Goal: Check status: Check status

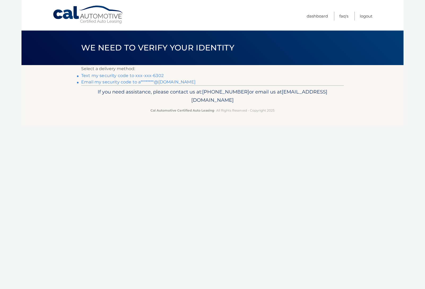
click at [118, 82] on link "Email my security code to a********@gmail.com" at bounding box center [138, 81] width 114 height 5
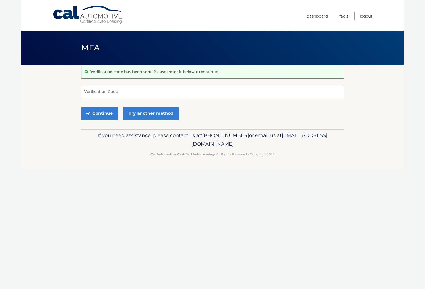
click at [167, 91] on input "Verification Code" at bounding box center [212, 91] width 263 height 13
paste input "892737"
click at [100, 117] on button "Continue" at bounding box center [99, 113] width 37 height 13
type input "892737"
click at [81, 107] on button "Continue" at bounding box center [99, 113] width 37 height 13
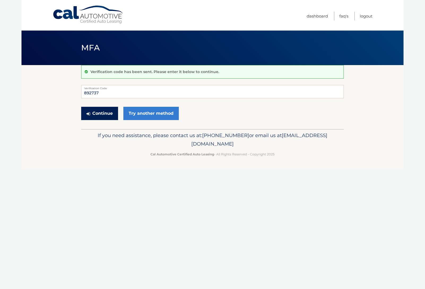
click at [105, 112] on button "Continue" at bounding box center [99, 113] width 37 height 13
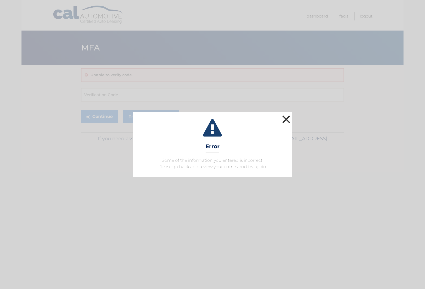
click at [287, 120] on button "×" at bounding box center [286, 119] width 11 height 11
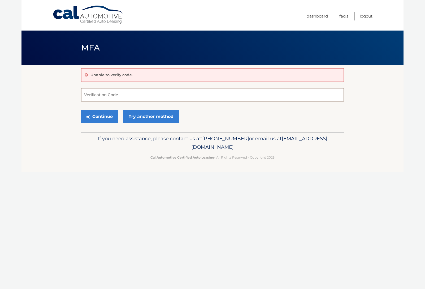
click at [124, 100] on input "Verification Code" at bounding box center [212, 94] width 263 height 13
drag, startPoint x: 100, startPoint y: 91, endPoint x: 104, endPoint y: 93, distance: 4.8
click at [102, 93] on input "Verification Code" at bounding box center [212, 94] width 263 height 13
type input "892737"
click at [109, 119] on button "Continue" at bounding box center [99, 116] width 37 height 13
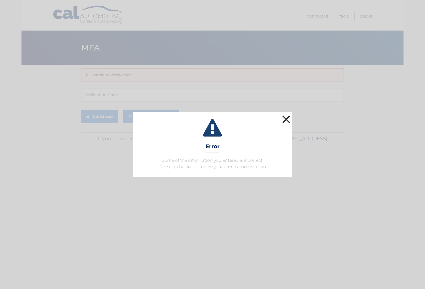
click at [291, 119] on button "×" at bounding box center [286, 119] width 11 height 11
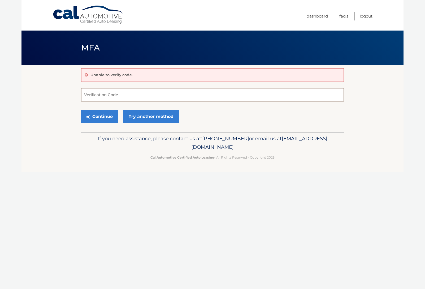
click at [110, 97] on input "Verification Code" at bounding box center [212, 94] width 263 height 13
paste input "892737"
type input "892737"
click at [81, 110] on button "Continue" at bounding box center [99, 116] width 37 height 13
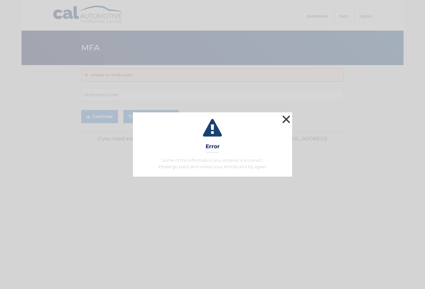
drag, startPoint x: 285, startPoint y: 118, endPoint x: 276, endPoint y: 112, distance: 10.3
click at [283, 117] on button "×" at bounding box center [286, 119] width 11 height 11
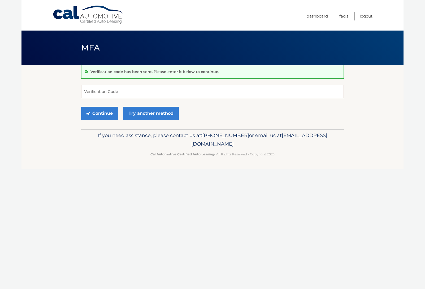
click at [95, 17] on link "Cal Automotive" at bounding box center [89, 14] width 72 height 19
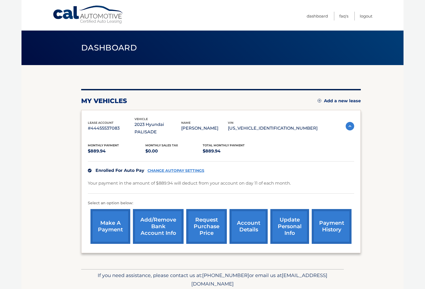
scroll to position [9, 0]
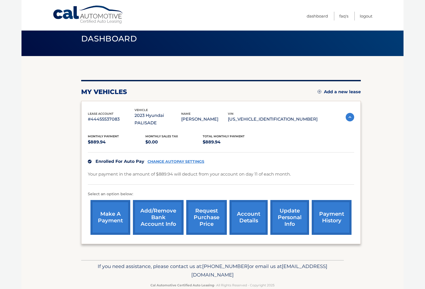
click at [332, 215] on link "payment history" at bounding box center [332, 217] width 40 height 35
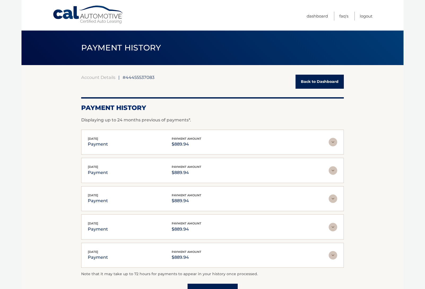
click at [315, 77] on link "Back to Dashboard" at bounding box center [320, 82] width 48 height 14
